Goal: Task Accomplishment & Management: Complete application form

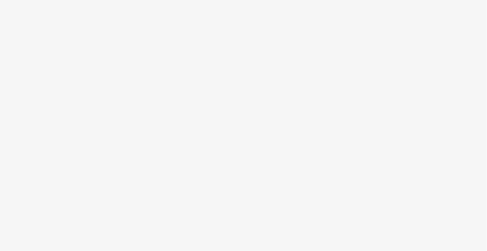
click at [179, 126] on body at bounding box center [243, 125] width 487 height 251
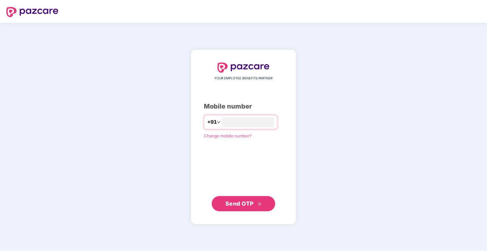
type input "**********"
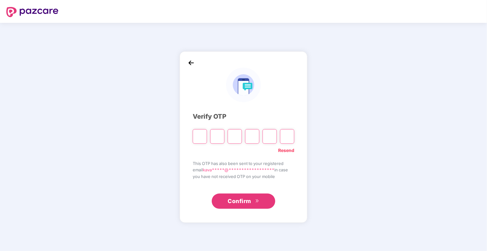
type input "*"
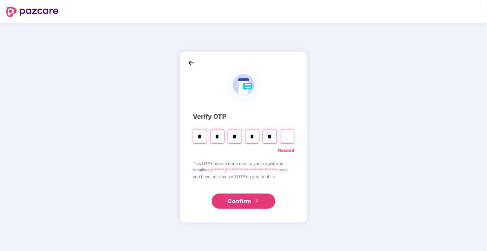
type input "*"
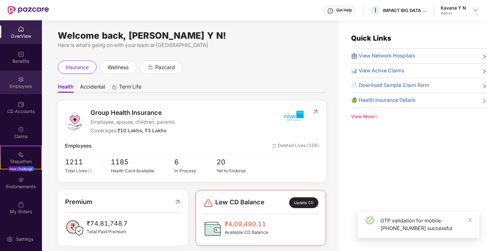
click at [25, 83] on div "Employees" at bounding box center [21, 86] width 42 height 6
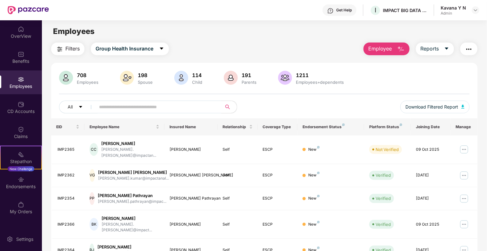
click at [384, 47] on span "Employee" at bounding box center [380, 49] width 24 height 8
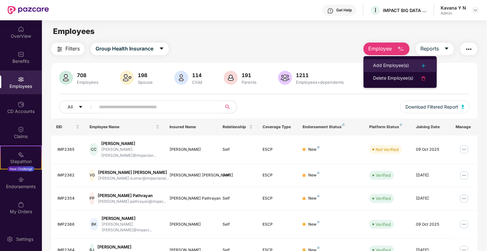
click at [388, 64] on div "Add Employee(s)" at bounding box center [391, 66] width 36 height 8
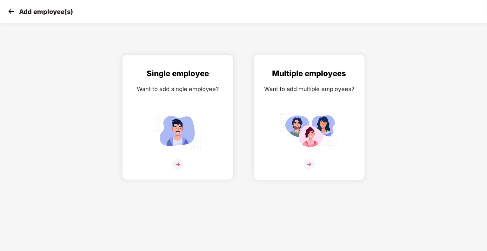
click at [314, 129] on img at bounding box center [308, 131] width 57 height 40
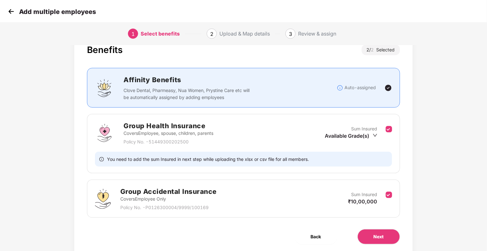
scroll to position [42, 0]
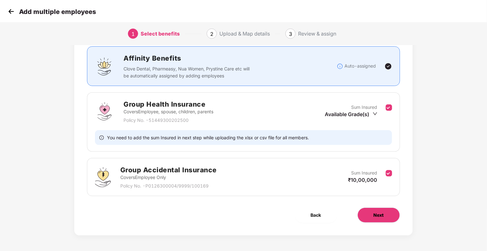
click at [383, 218] on span "Next" at bounding box center [378, 215] width 10 height 7
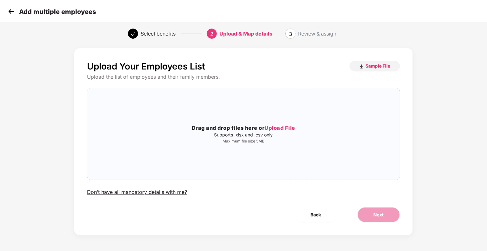
scroll to position [0, 0]
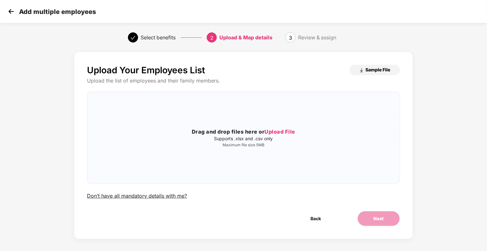
click at [372, 69] on span "Sample File" at bounding box center [377, 70] width 25 height 6
click at [289, 130] on span "Upload File" at bounding box center [279, 131] width 31 height 6
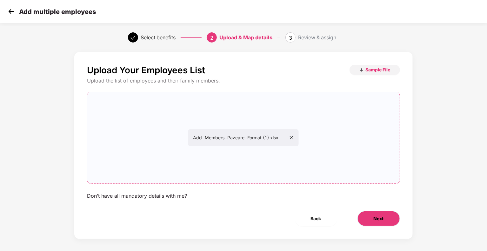
click at [378, 220] on span "Next" at bounding box center [378, 218] width 10 height 7
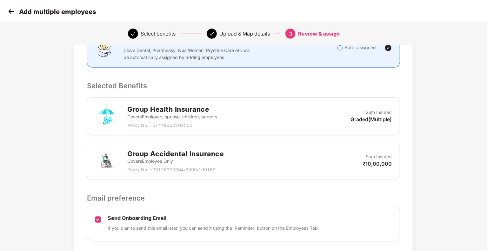
scroll to position [146, 0]
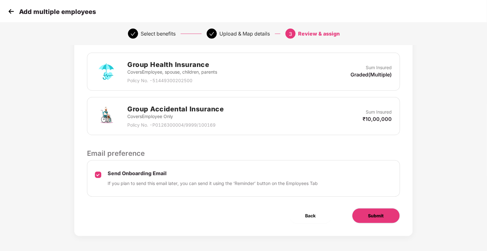
click at [374, 218] on span "Submit" at bounding box center [376, 215] width 16 height 7
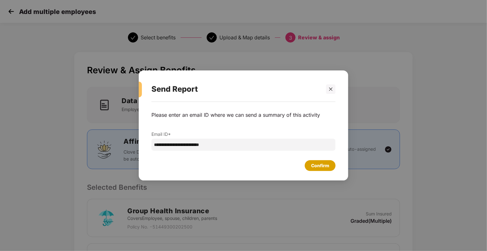
click at [318, 167] on div "Confirm" at bounding box center [320, 165] width 18 height 7
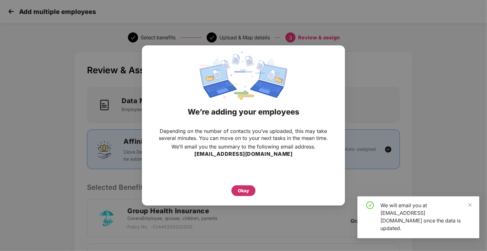
click at [245, 193] on div "Okay" at bounding box center [243, 190] width 11 height 7
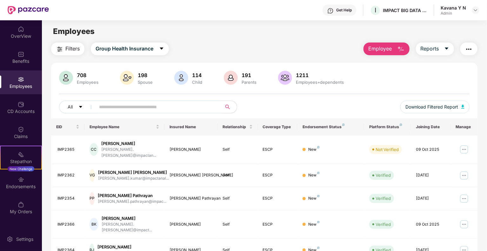
click at [375, 51] on span "Employee" at bounding box center [380, 49] width 24 height 8
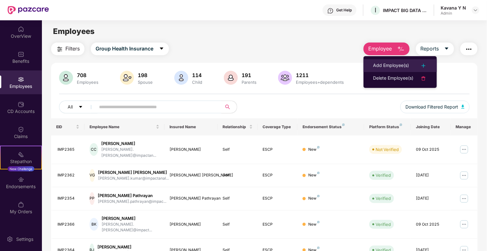
click at [385, 69] on div "Add Employee(s)" at bounding box center [391, 66] width 36 height 8
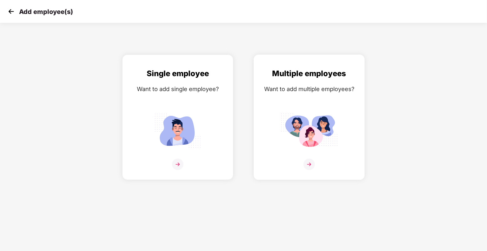
click at [302, 121] on img at bounding box center [308, 131] width 57 height 40
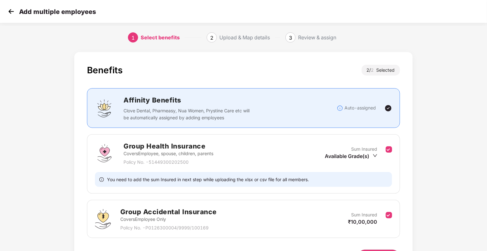
scroll to position [42, 0]
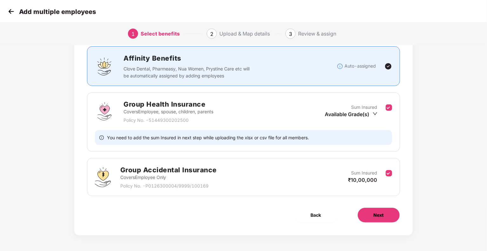
click at [376, 218] on button "Next" at bounding box center [378, 214] width 43 height 15
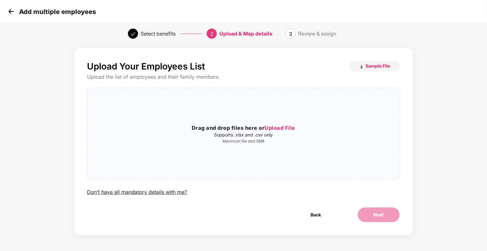
scroll to position [0, 0]
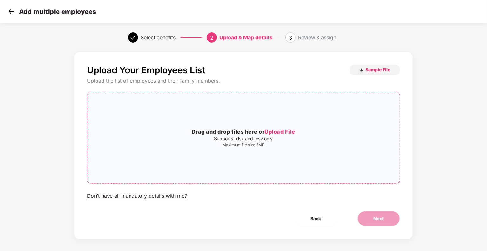
click at [287, 131] on span "Upload File" at bounding box center [279, 131] width 31 height 6
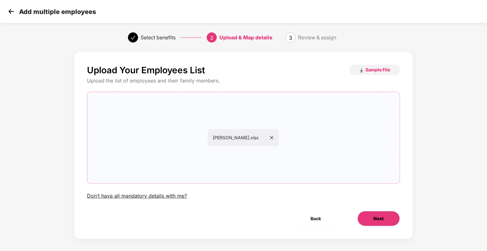
click at [384, 216] on button "Next" at bounding box center [378, 218] width 43 height 15
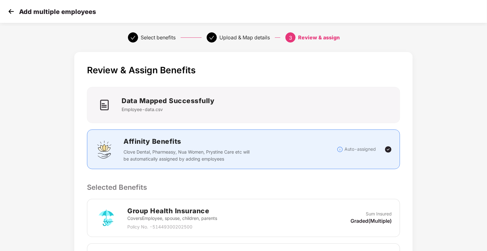
scroll to position [146, 0]
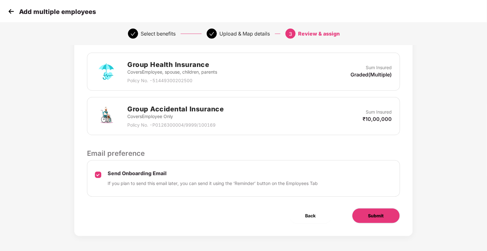
click at [376, 214] on span "Submit" at bounding box center [376, 215] width 16 height 7
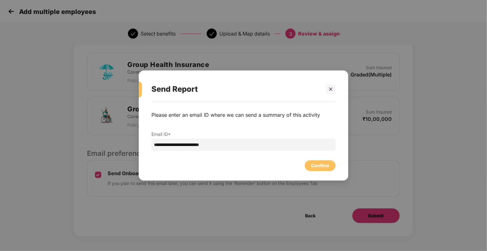
scroll to position [0, 0]
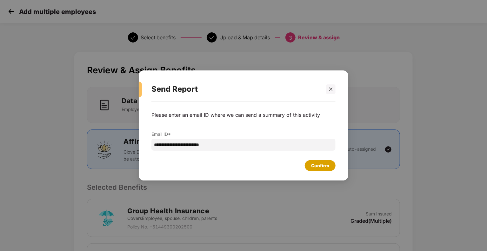
click at [321, 161] on div "Confirm" at bounding box center [320, 165] width 31 height 11
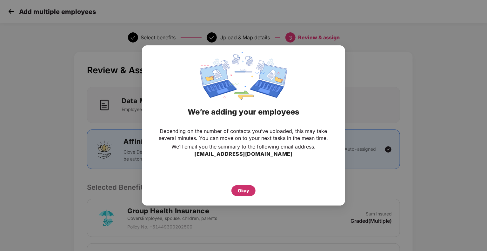
click at [240, 189] on div "Okay" at bounding box center [243, 190] width 11 height 7
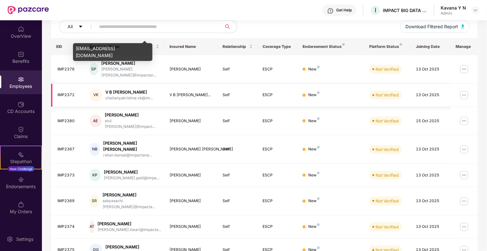
scroll to position [78, 0]
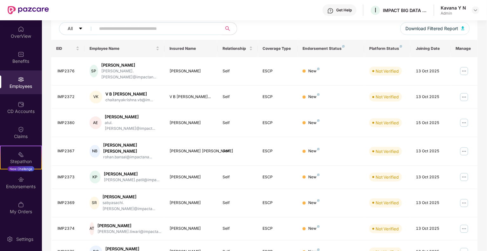
click at [14, 83] on div "Employees" at bounding box center [21, 86] width 42 height 6
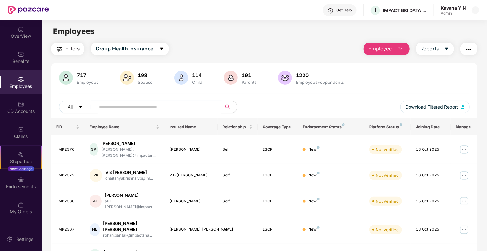
click at [388, 49] on span "Employee" at bounding box center [380, 49] width 24 height 8
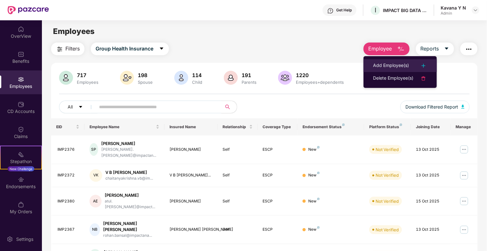
click at [390, 64] on div "Add Employee(s)" at bounding box center [391, 66] width 36 height 8
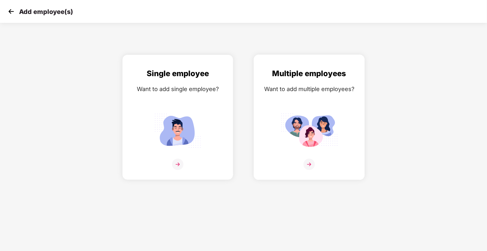
click at [291, 124] on img at bounding box center [308, 131] width 57 height 40
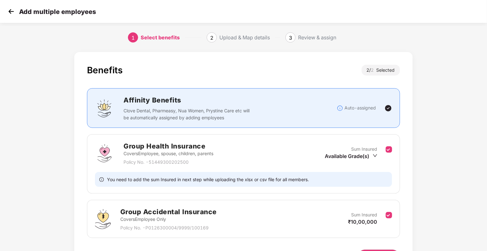
scroll to position [42, 0]
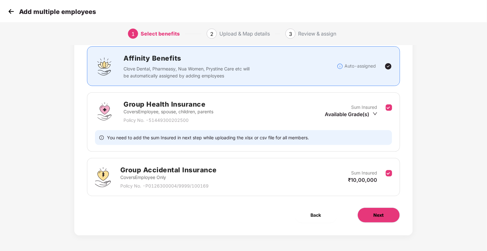
click at [376, 214] on span "Next" at bounding box center [378, 215] width 10 height 7
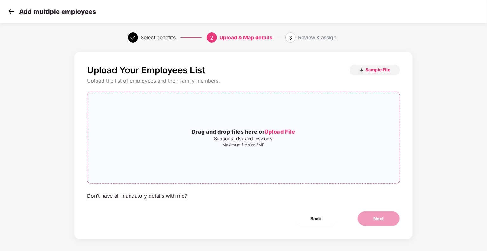
click at [284, 132] on span "Upload File" at bounding box center [279, 131] width 31 height 6
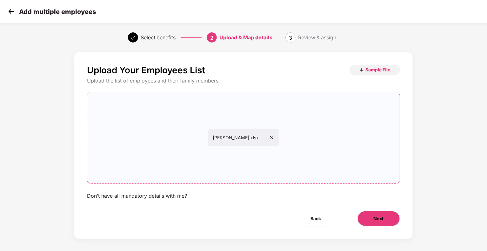
click at [376, 215] on span "Next" at bounding box center [378, 218] width 10 height 7
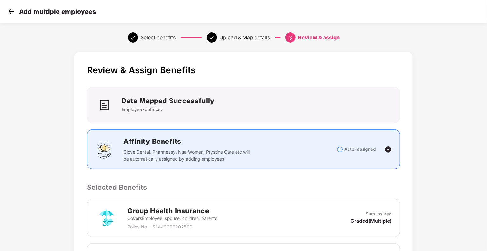
scroll to position [146, 0]
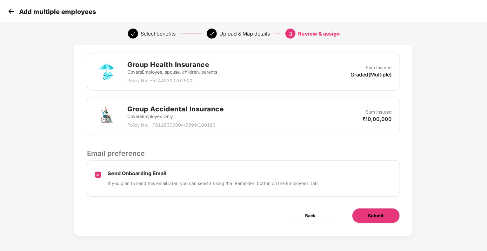
click at [370, 216] on span "Submit" at bounding box center [376, 215] width 16 height 7
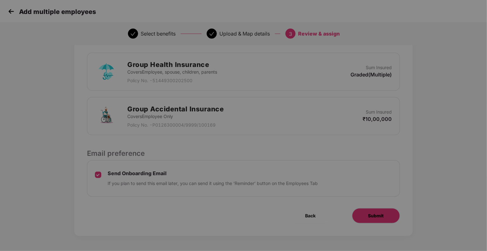
scroll to position [0, 0]
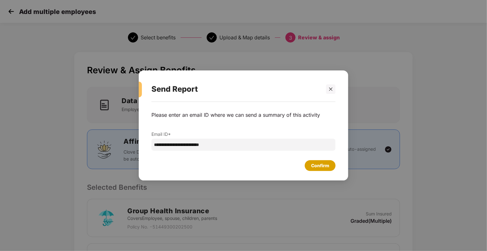
click at [321, 167] on div "Confirm" at bounding box center [320, 165] width 18 height 7
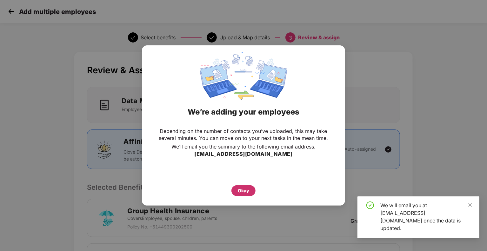
click at [243, 191] on div "Okay" at bounding box center [243, 190] width 11 height 7
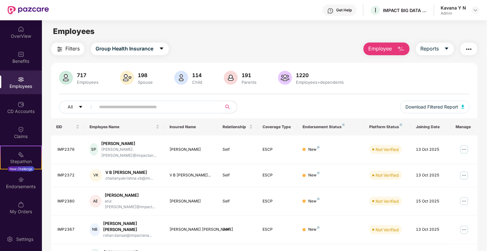
click at [144, 107] on input "text" at bounding box center [156, 107] width 114 height 10
paste input "**********"
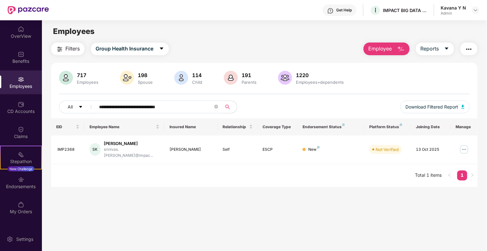
type input "**********"
paste input "**********"
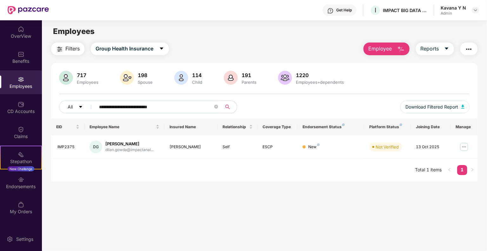
paste input "***"
paste input "text"
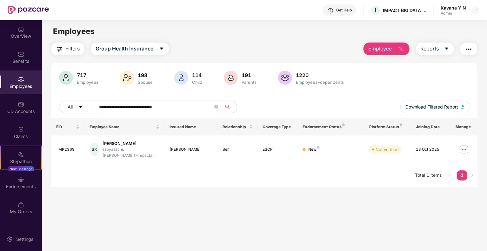
paste input "***"
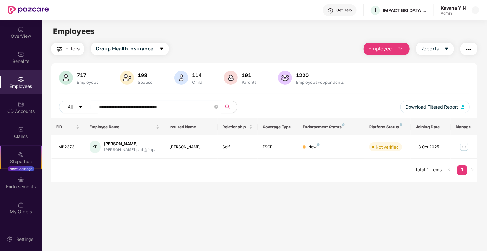
paste input "text"
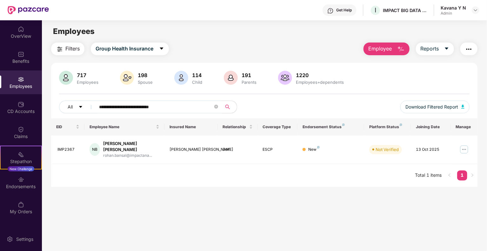
paste input "**"
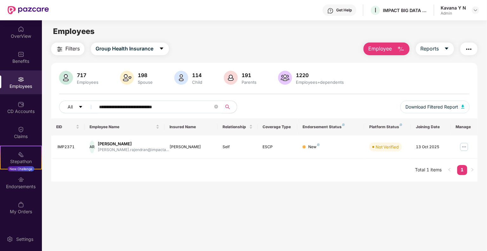
click at [178, 107] on input "**********" at bounding box center [156, 107] width 114 height 10
paste input "*"
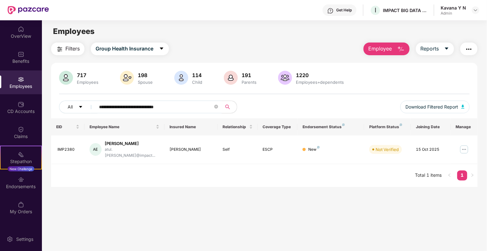
paste input "****"
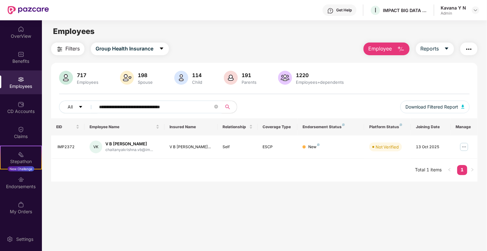
paste input "text"
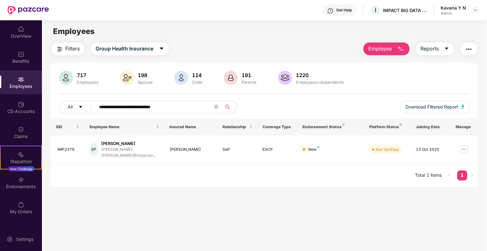
type input "**********"
click at [383, 50] on span "Employee" at bounding box center [380, 49] width 24 height 8
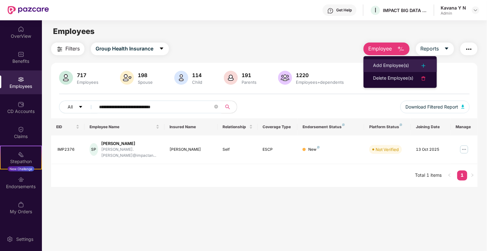
click at [387, 65] on div "Add Employee(s)" at bounding box center [391, 66] width 36 height 8
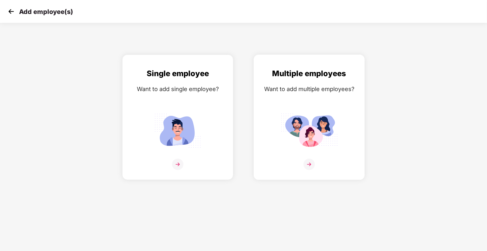
click at [318, 128] on img at bounding box center [308, 131] width 57 height 40
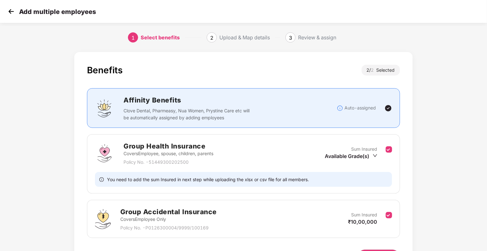
scroll to position [42, 0]
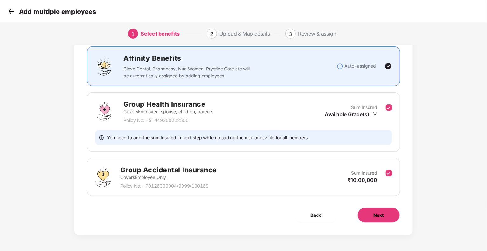
click at [371, 213] on button "Next" at bounding box center [378, 214] width 43 height 15
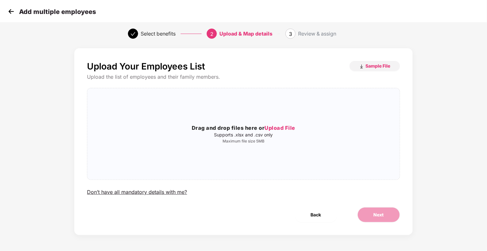
scroll to position [0, 0]
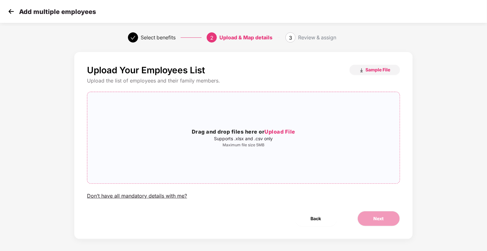
click at [288, 130] on span "Upload File" at bounding box center [279, 131] width 31 height 6
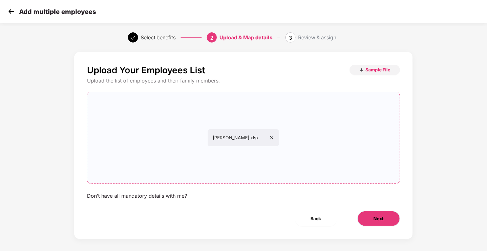
click at [372, 218] on button "Next" at bounding box center [378, 218] width 43 height 15
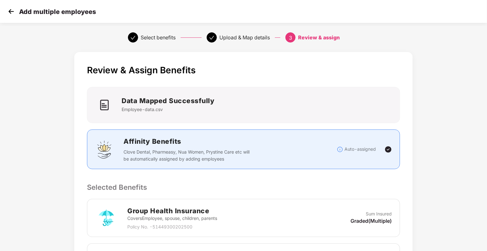
scroll to position [146, 0]
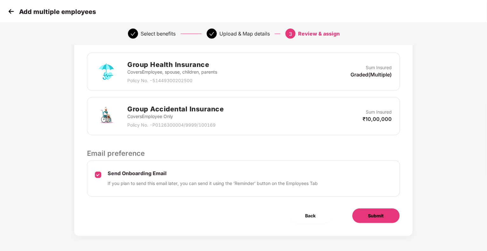
click at [362, 215] on button "Submit" at bounding box center [376, 215] width 48 height 15
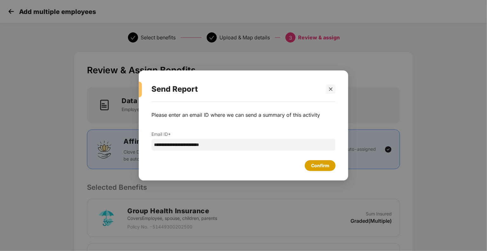
click at [325, 161] on div "Confirm" at bounding box center [320, 165] width 31 height 11
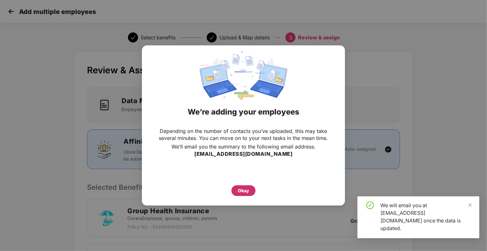
click at [245, 189] on div "Okay" at bounding box center [243, 190] width 11 height 7
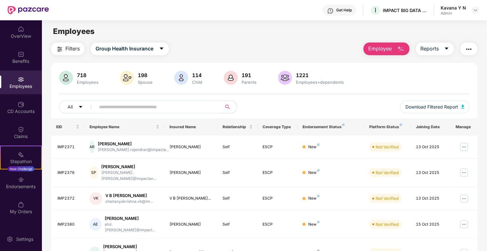
click at [189, 108] on input "text" at bounding box center [156, 107] width 114 height 10
paste input "**********"
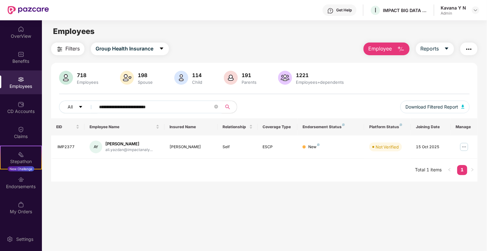
type input "**********"
